Goal: Check status

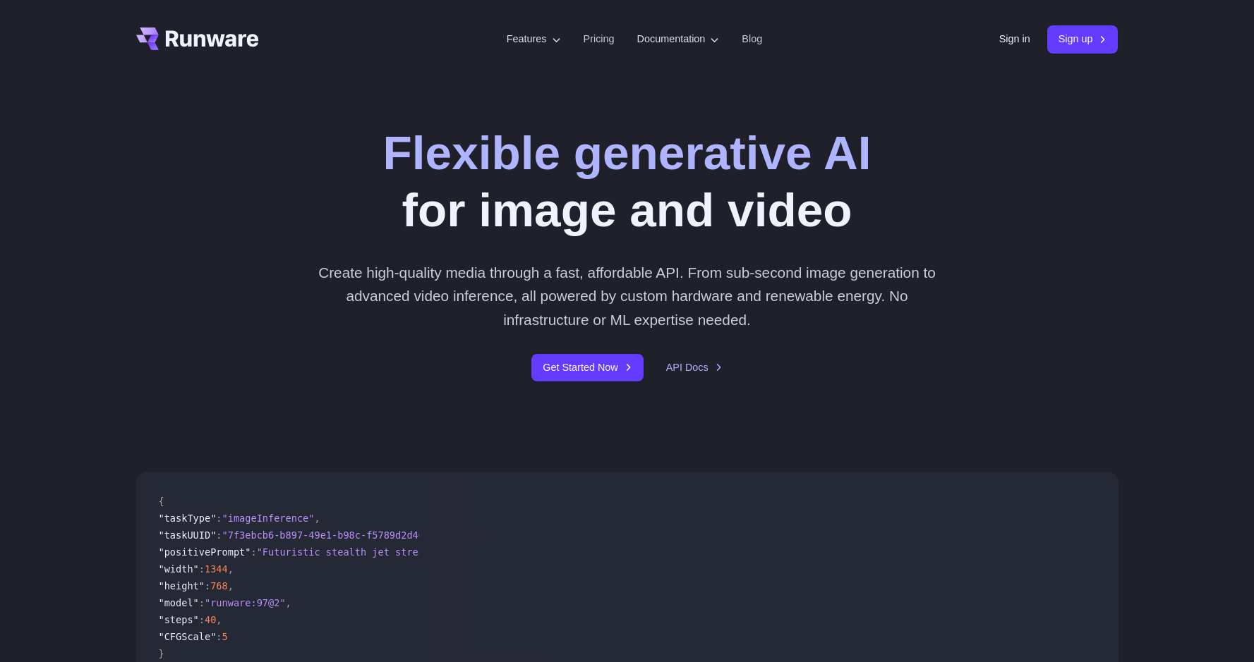
click at [1007, 47] on div "Sign in Sign up" at bounding box center [1058, 39] width 119 height 28
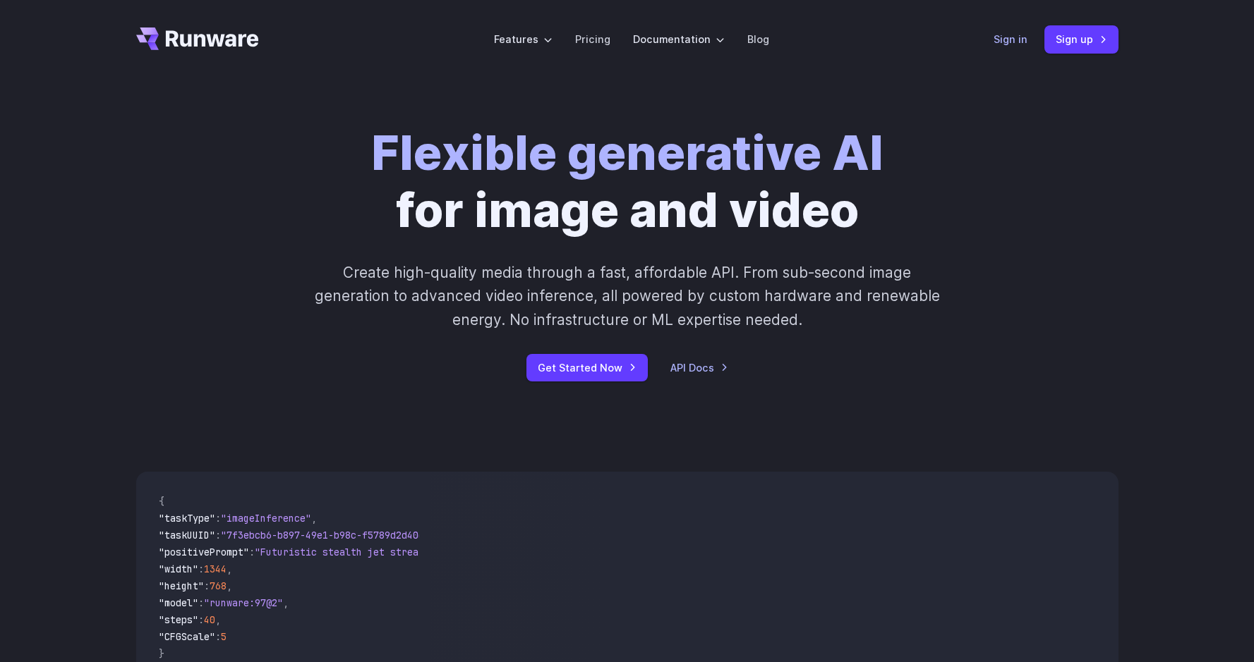
click at [1007, 42] on link "Sign in" at bounding box center [1010, 39] width 34 height 16
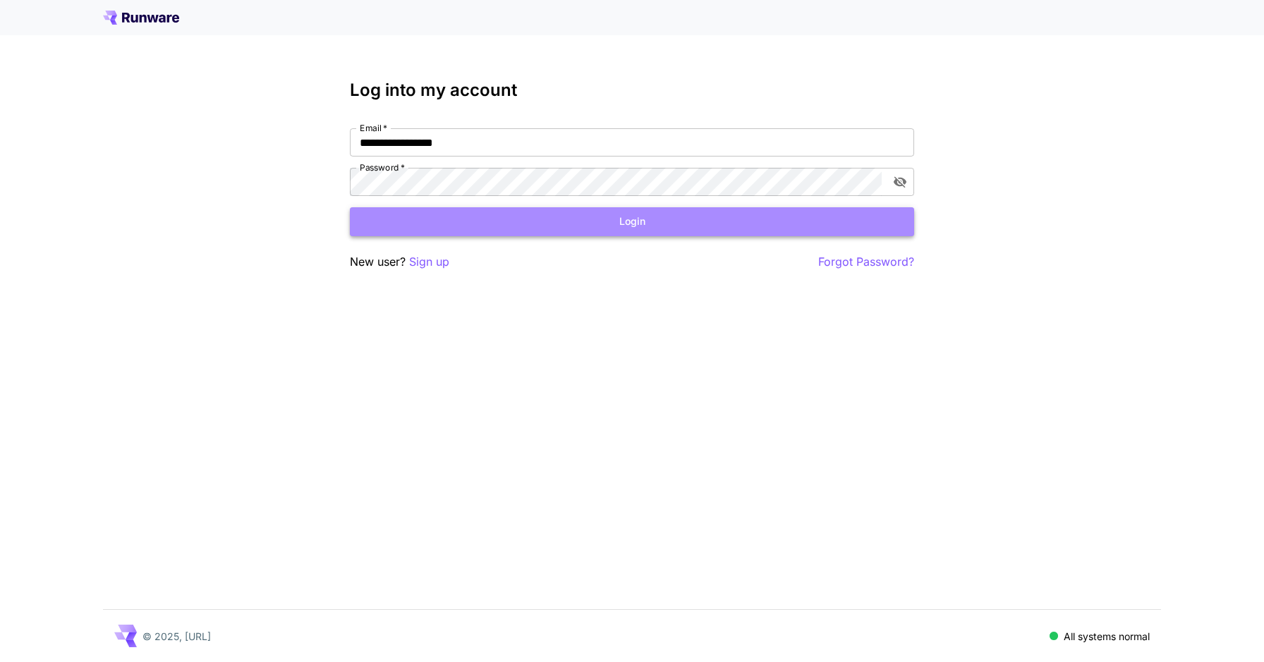
click at [614, 222] on button "Login" at bounding box center [632, 221] width 564 height 29
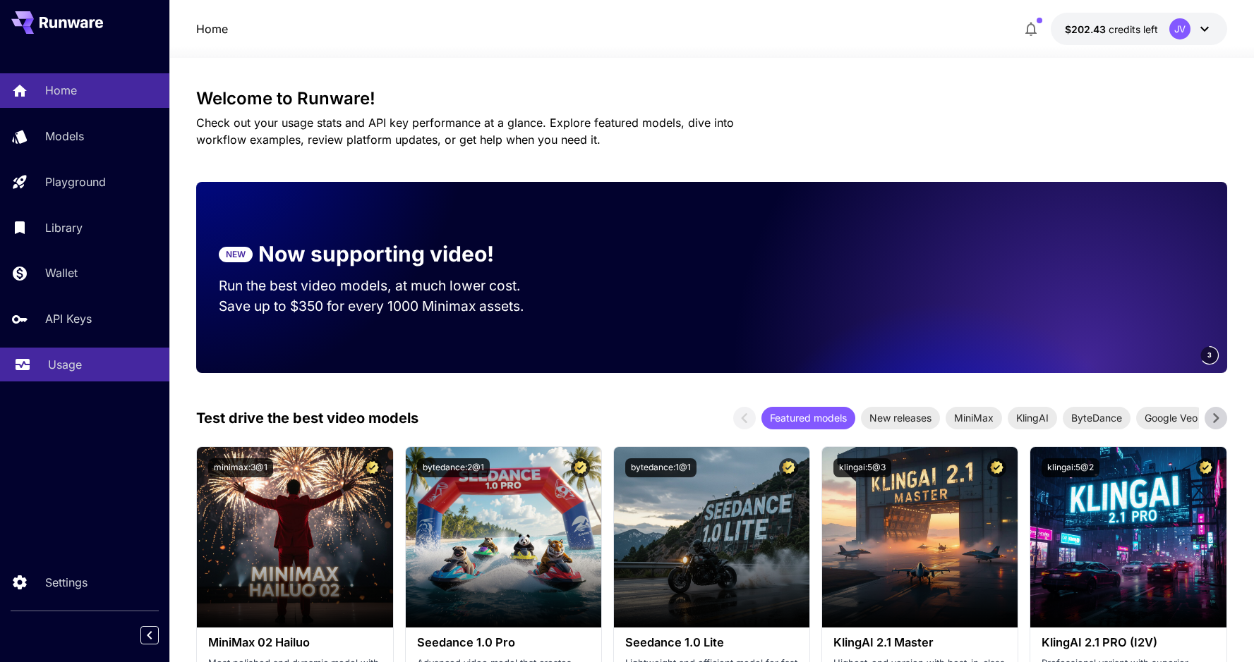
click at [66, 363] on p "Usage" at bounding box center [65, 364] width 34 height 17
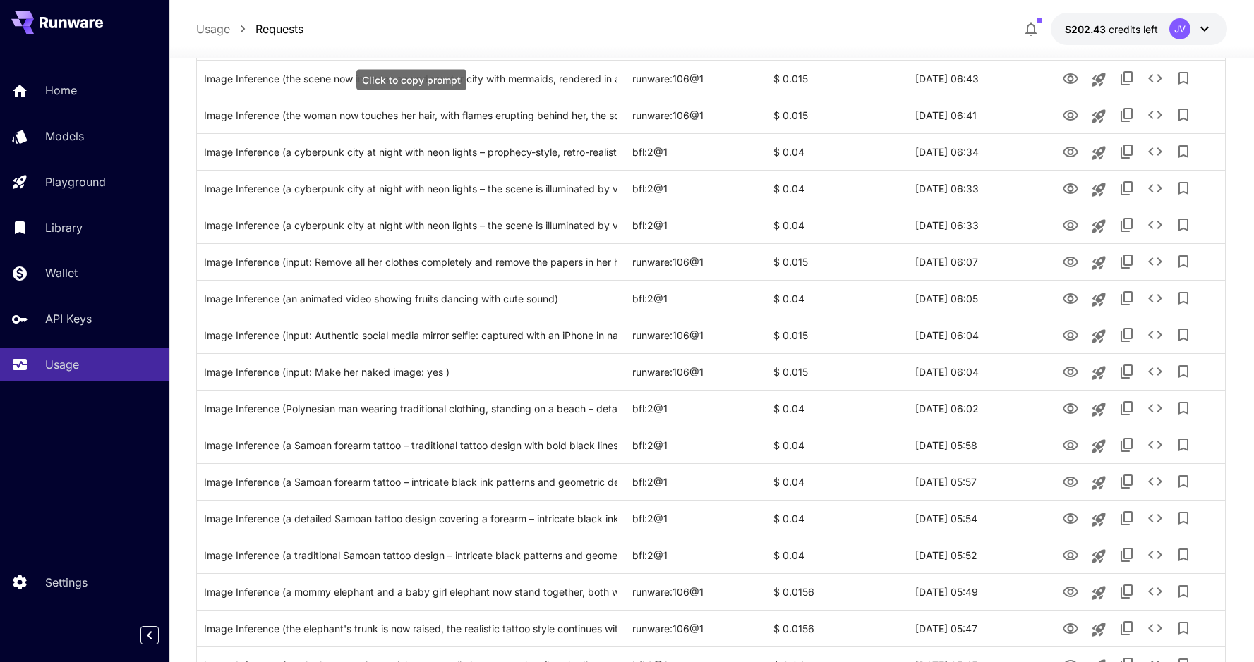
scroll to position [581, 0]
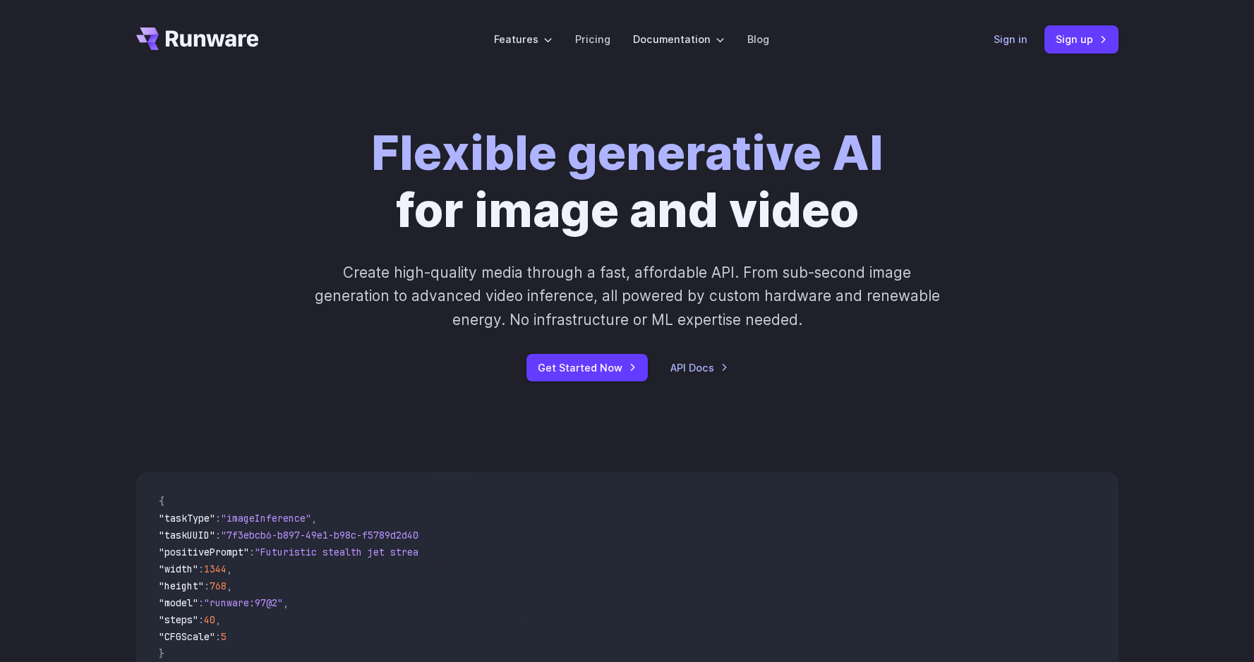
click at [1010, 31] on link "Sign in" at bounding box center [1010, 39] width 34 height 16
